Goal: Task Accomplishment & Management: Use online tool/utility

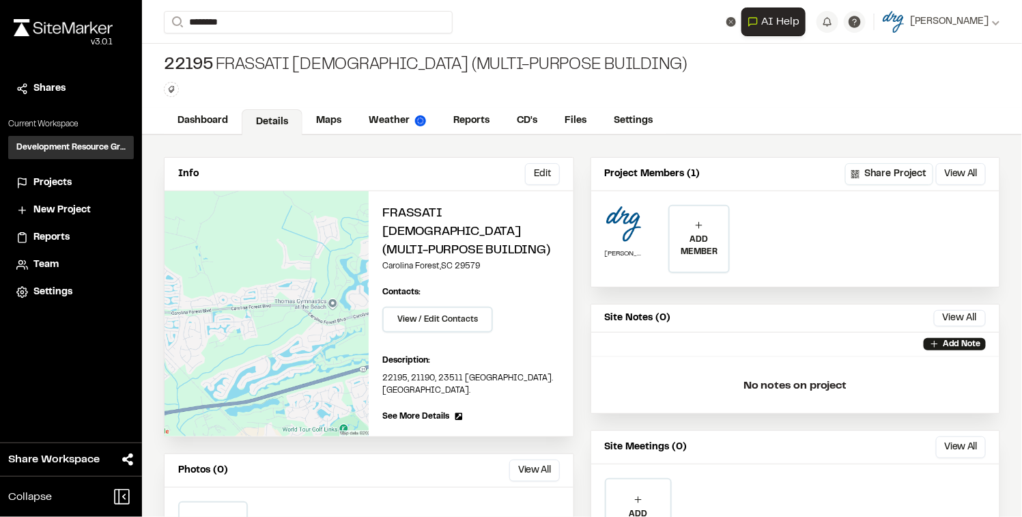
click at [58, 189] on span "Projects" at bounding box center [52, 183] width 38 height 15
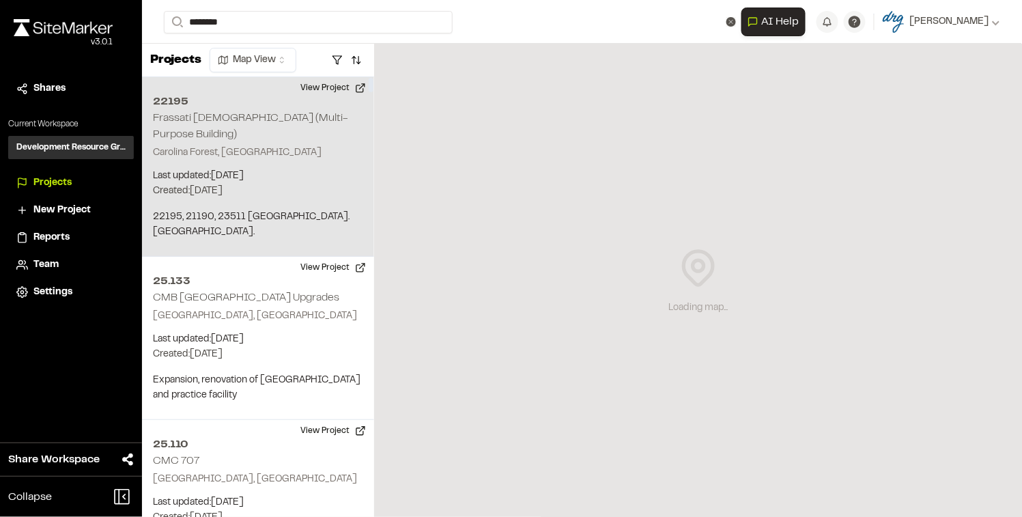
click at [218, 145] on p "Carolina Forest, [GEOGRAPHIC_DATA]" at bounding box center [258, 152] width 210 height 15
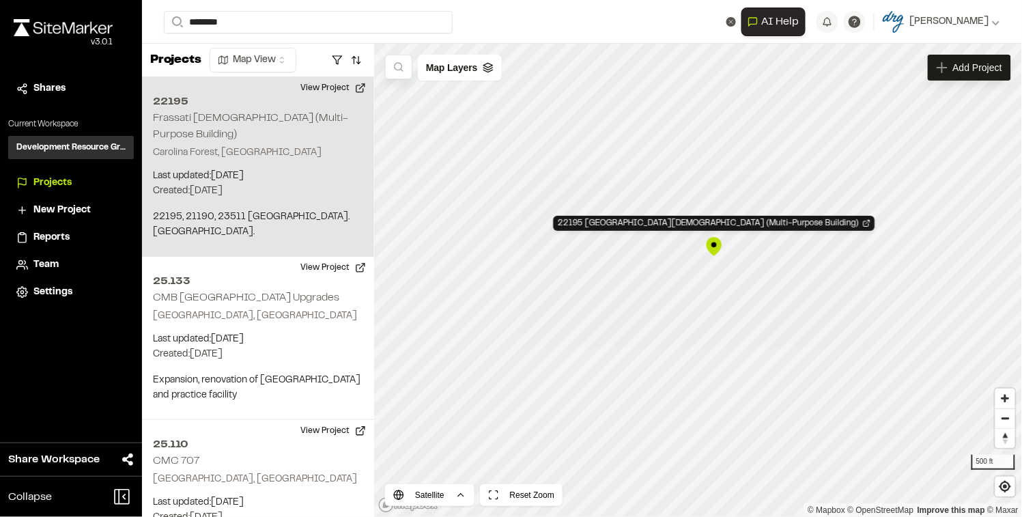
click at [242, 145] on p "Carolina Forest, [GEOGRAPHIC_DATA]" at bounding box center [258, 152] width 210 height 15
click at [350, 86] on button "View Project" at bounding box center [333, 88] width 82 height 22
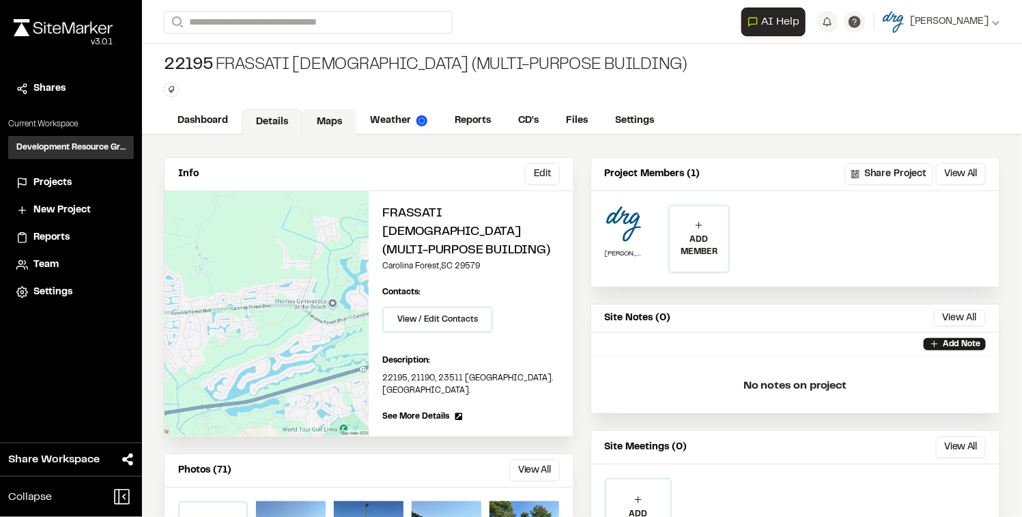
click at [340, 118] on link "Maps" at bounding box center [330, 122] width 54 height 26
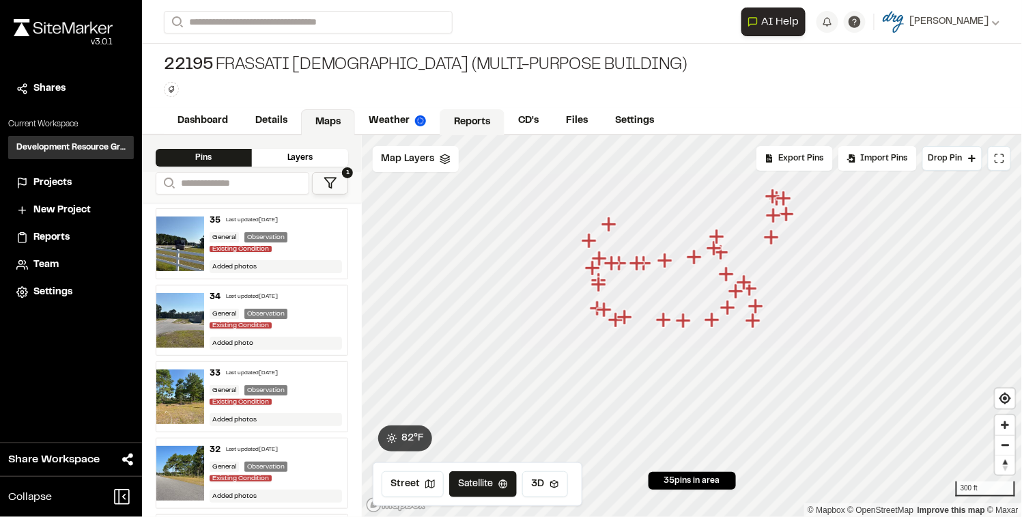
click at [490, 122] on link "Reports" at bounding box center [472, 122] width 65 height 26
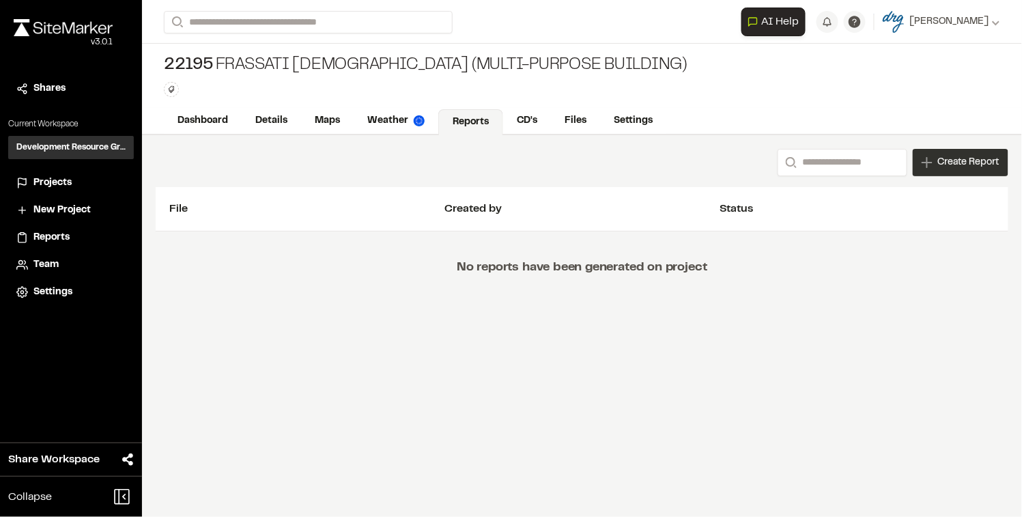
click at [952, 161] on span "Create Report" at bounding box center [968, 162] width 61 height 15
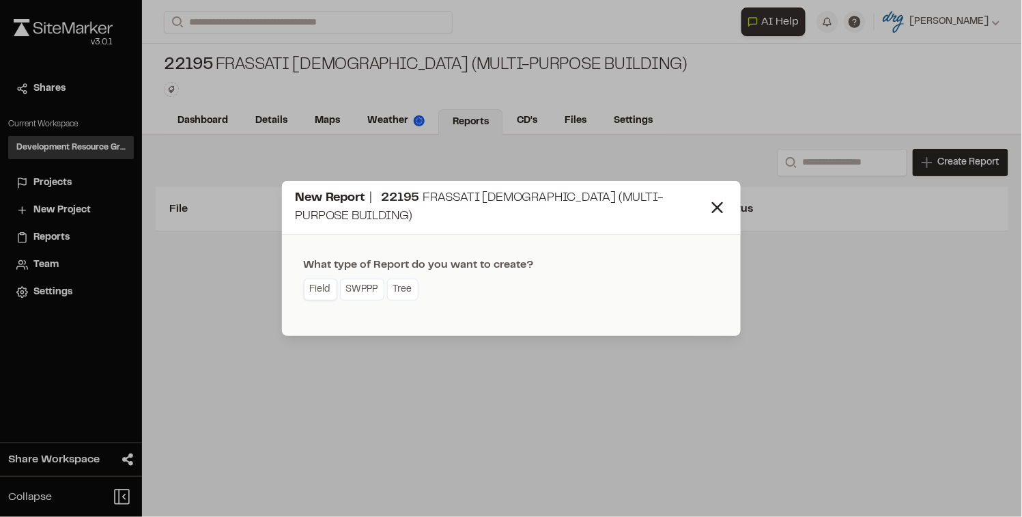
click at [323, 281] on link "Field" at bounding box center [320, 290] width 33 height 22
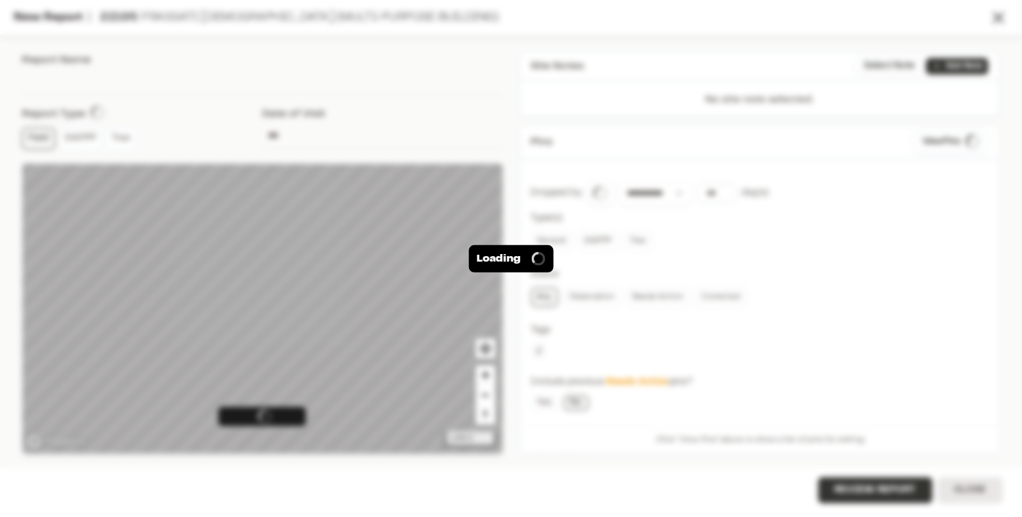
type input "**********"
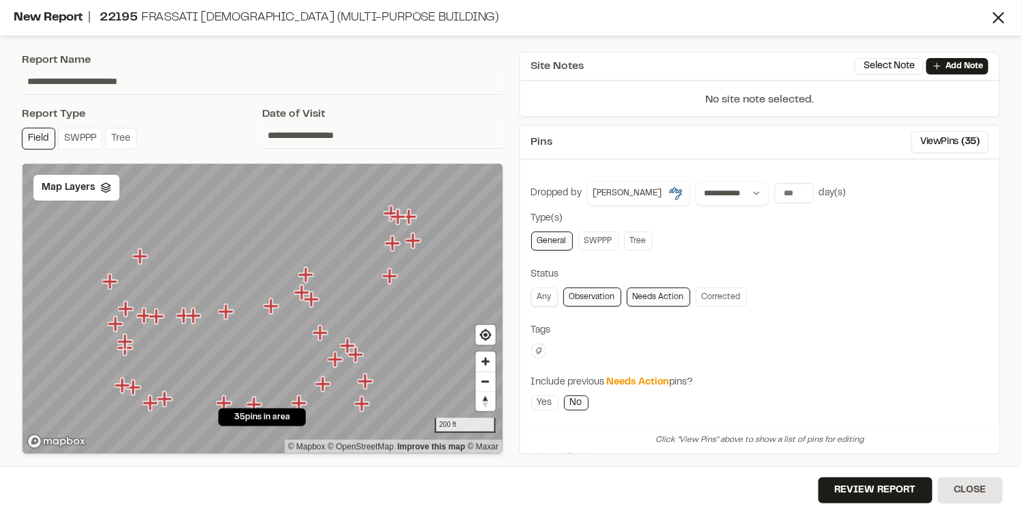
click at [550, 294] on link "Any" at bounding box center [544, 297] width 27 height 19
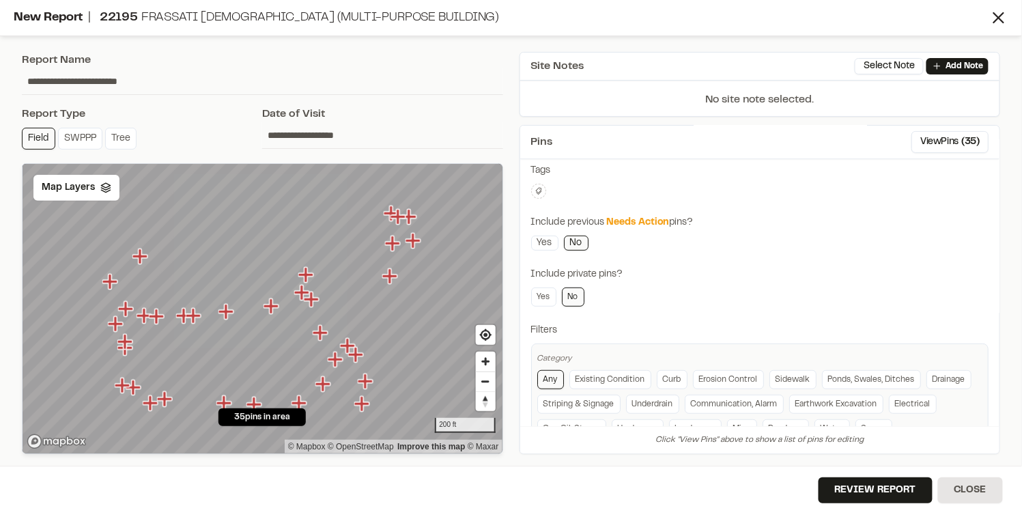
scroll to position [195, 0]
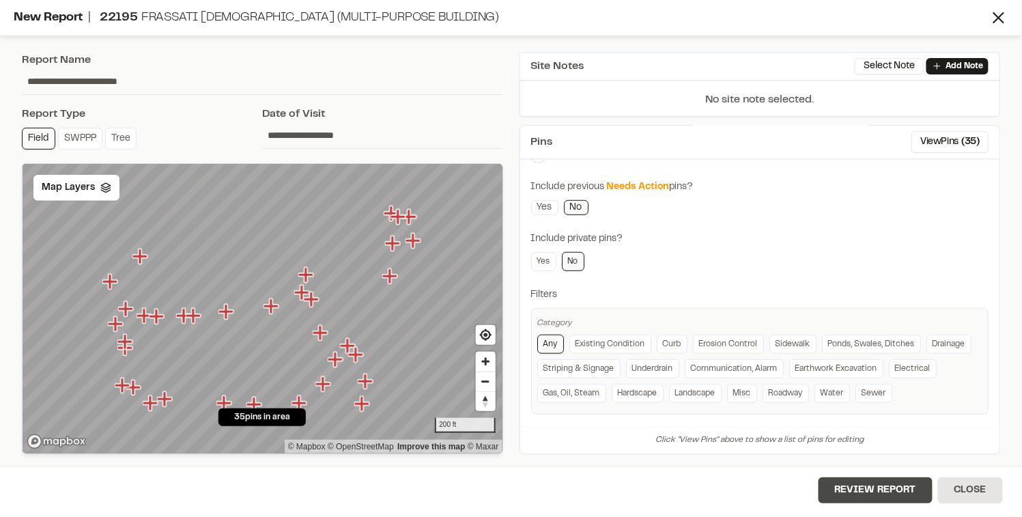
click at [888, 494] on button "Review Report" at bounding box center [876, 490] width 114 height 26
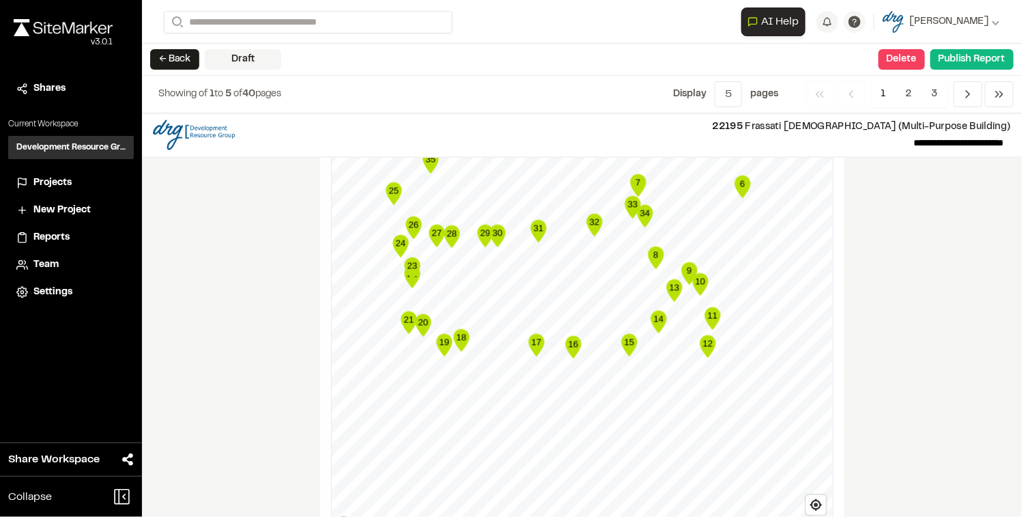
scroll to position [1921, 0]
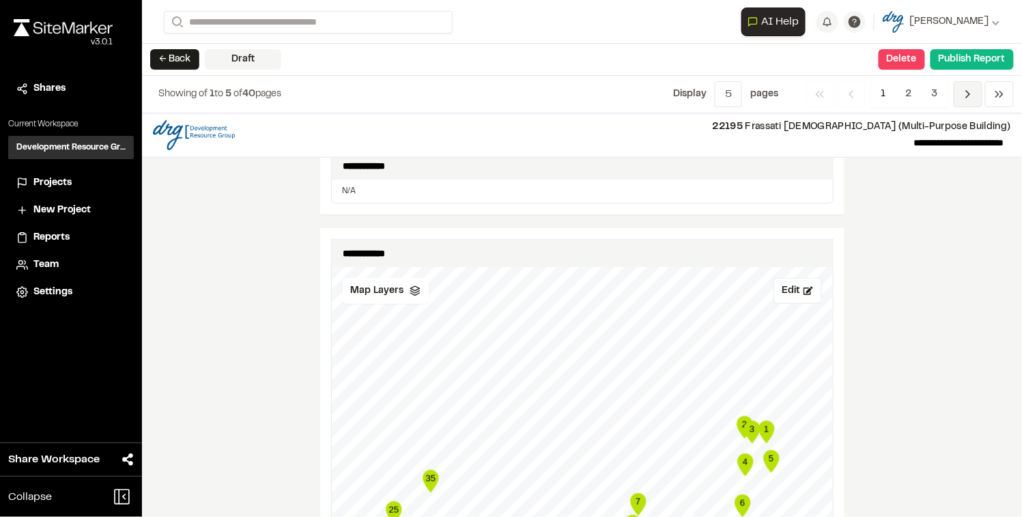
click at [961, 102] on span "Previous" at bounding box center [968, 94] width 29 height 26
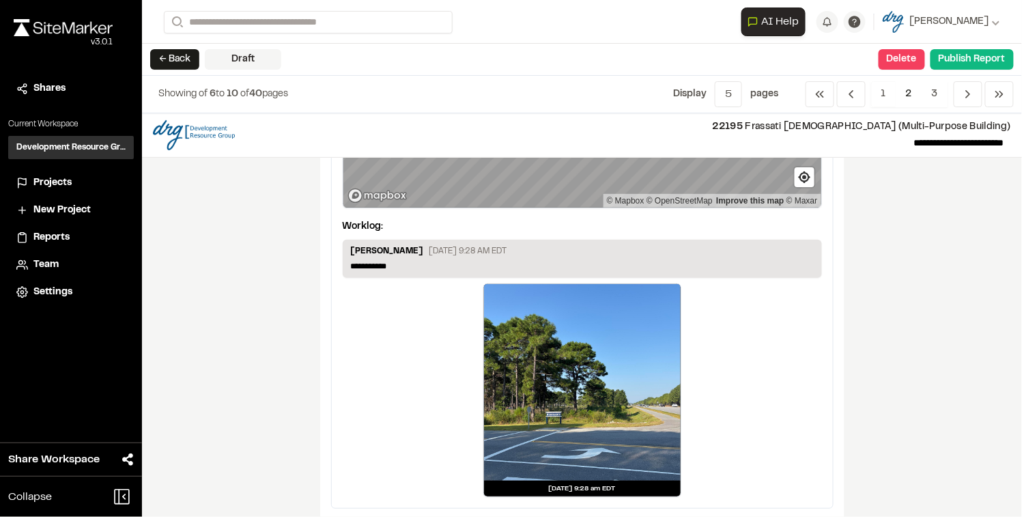
scroll to position [227, 0]
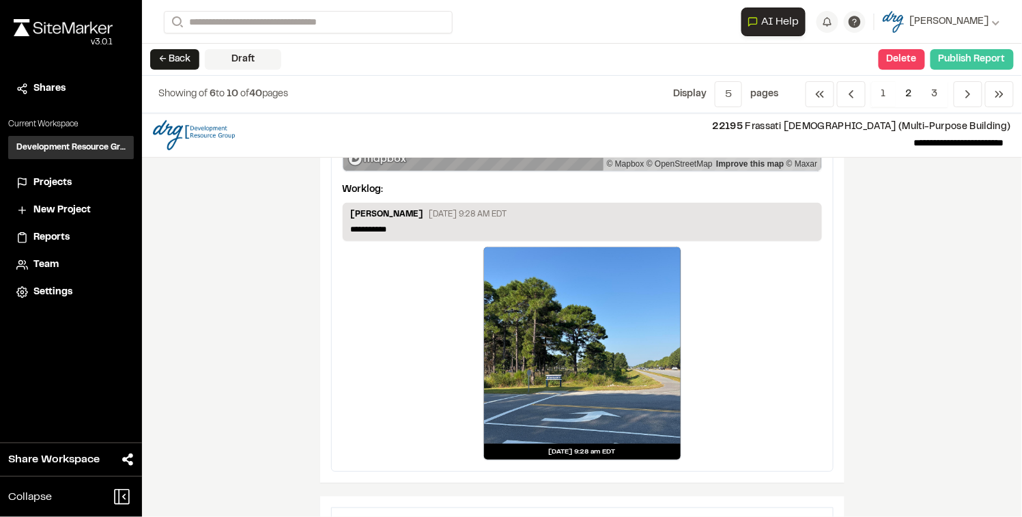
click at [994, 57] on button "Publish Report" at bounding box center [972, 59] width 83 height 20
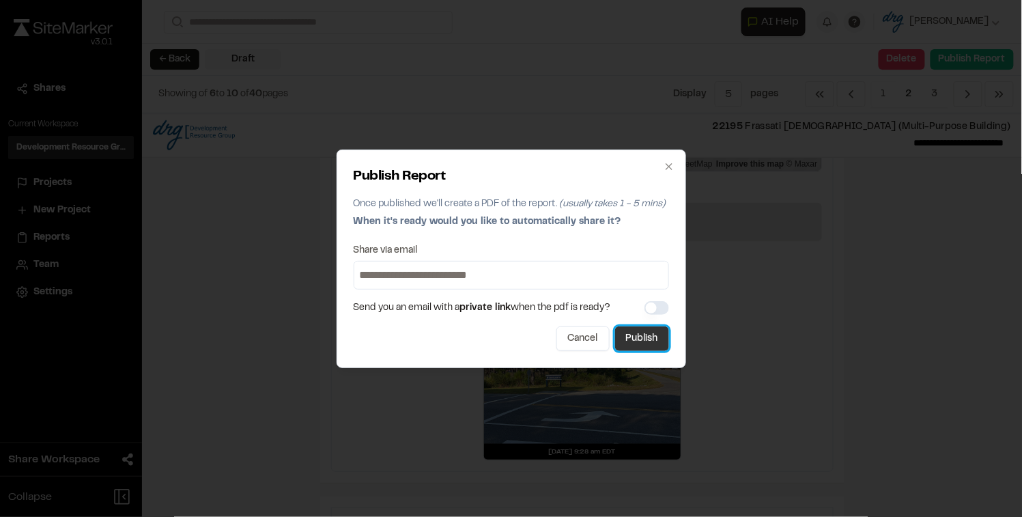
click at [637, 331] on button "Publish" at bounding box center [642, 338] width 54 height 25
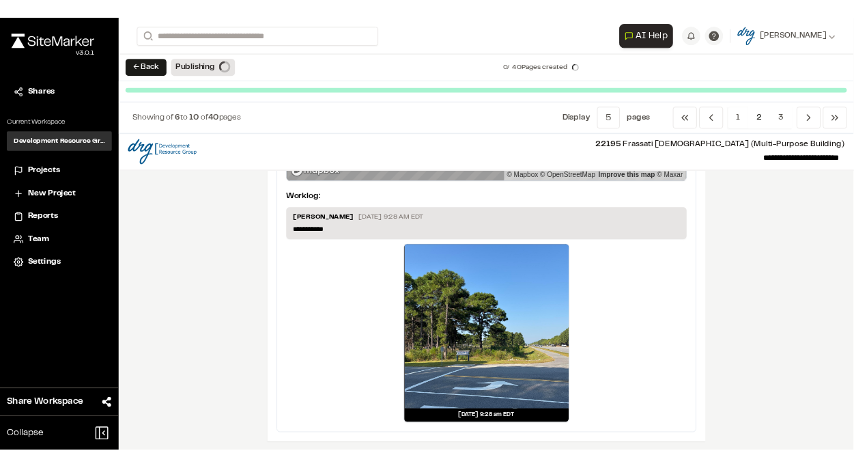
scroll to position [226, 0]
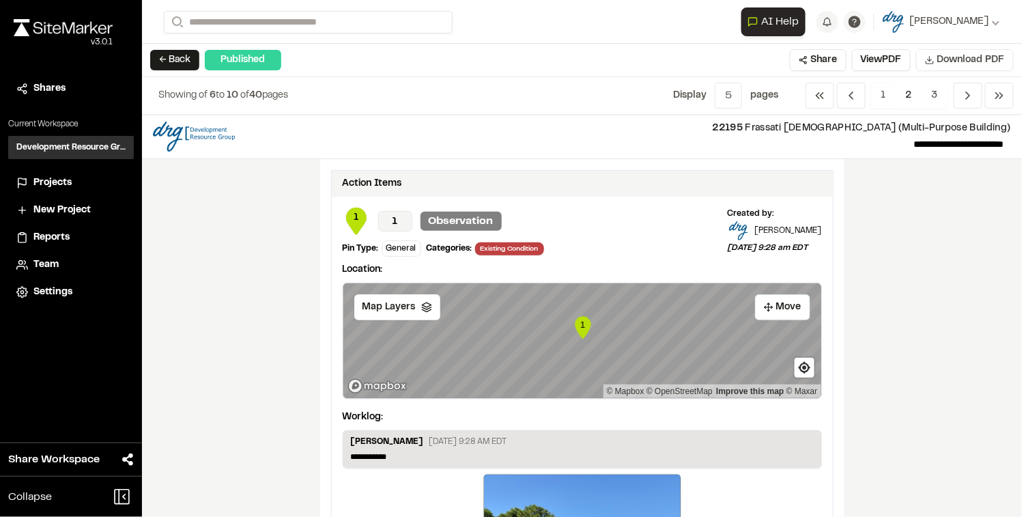
click at [945, 66] on span "Download PDF" at bounding box center [972, 60] width 68 height 15
